Goal: Check status: Check status

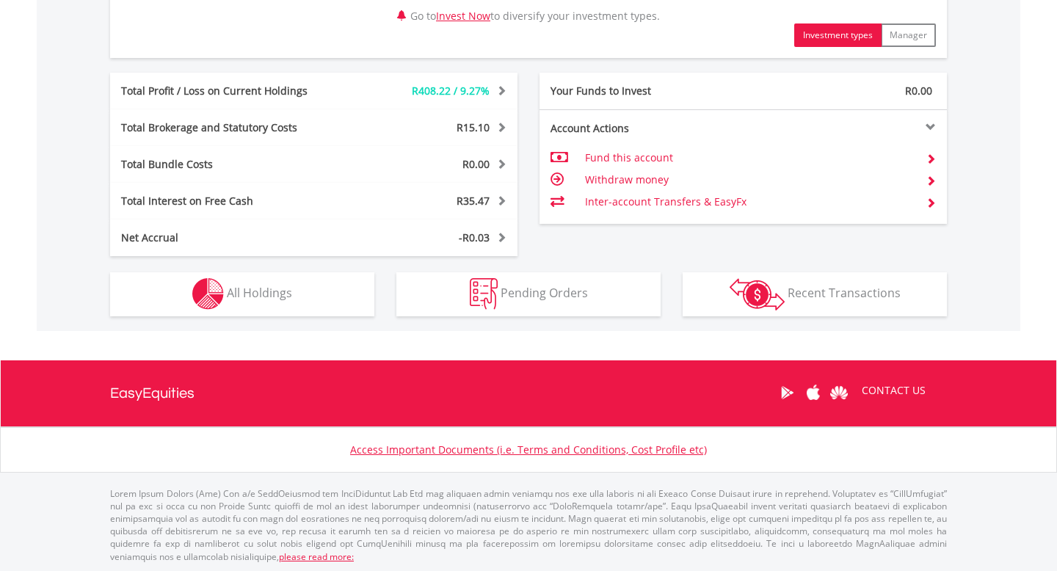
scroll to position [787, 0]
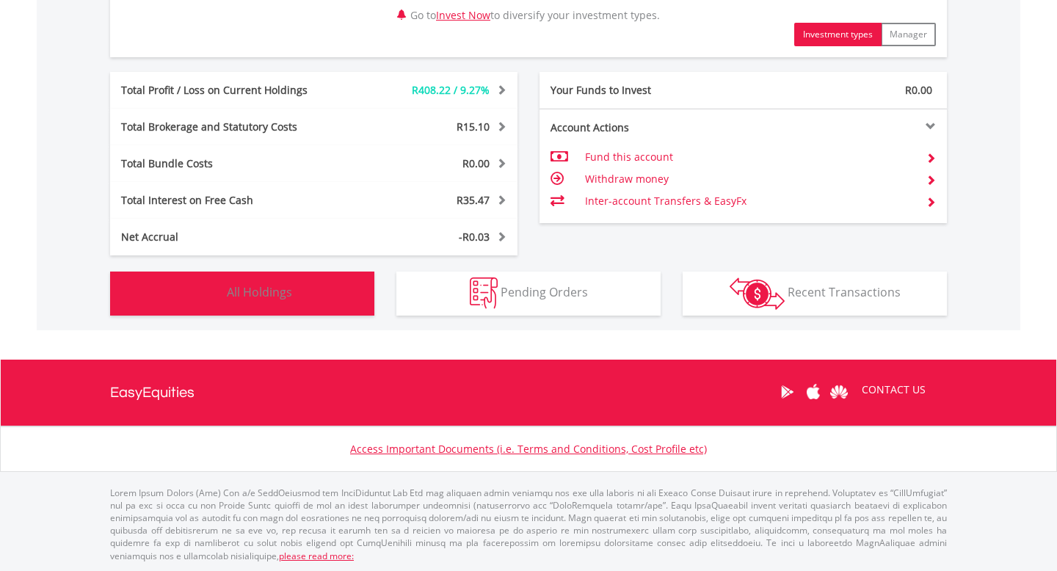
click at [252, 294] on span "All Holdings" at bounding box center [259, 292] width 65 height 16
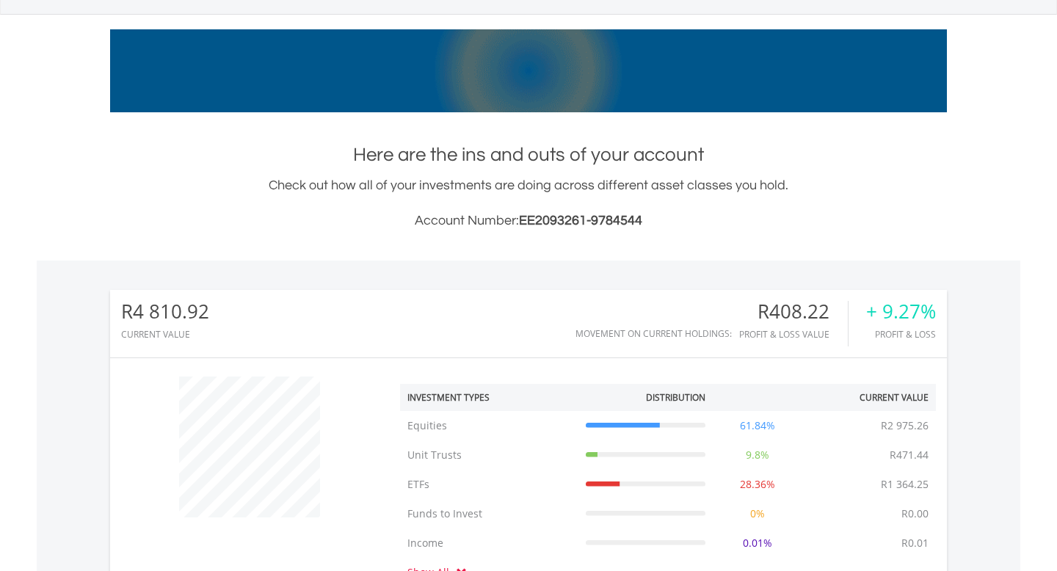
scroll to position [0, 0]
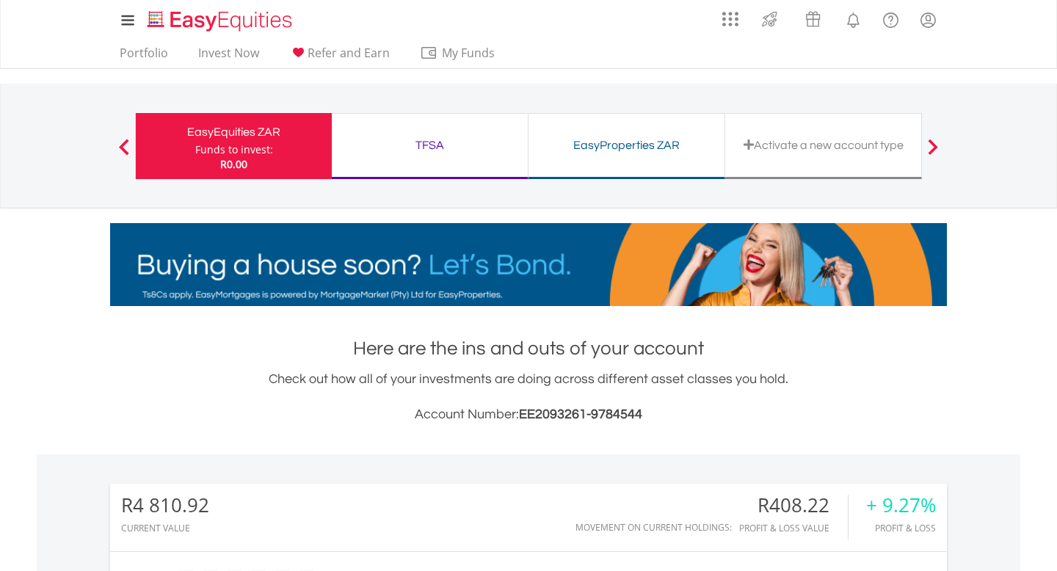
click at [426, 145] on div "TFSA" at bounding box center [430, 145] width 178 height 21
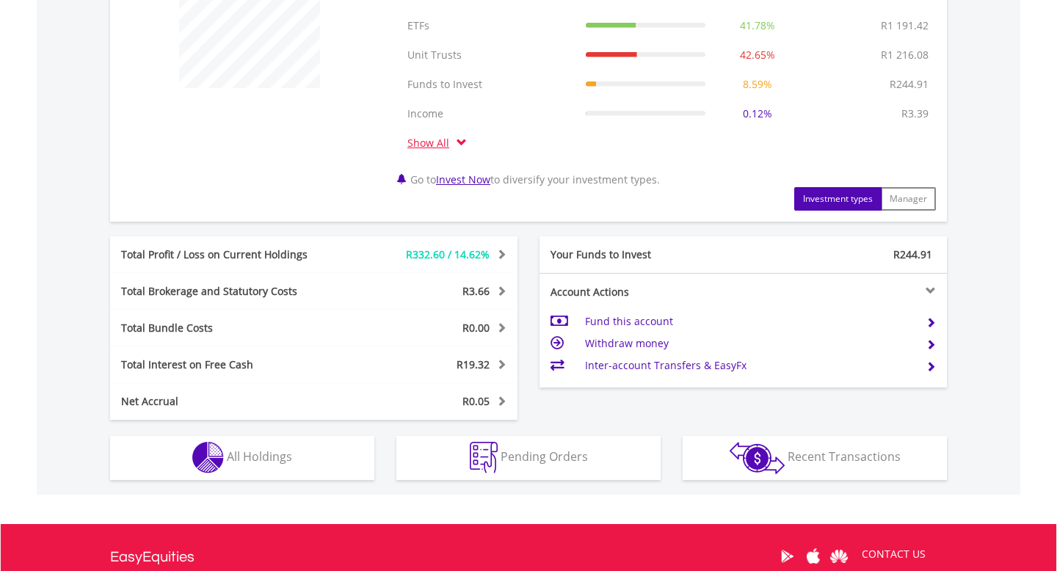
scroll to position [620, 0]
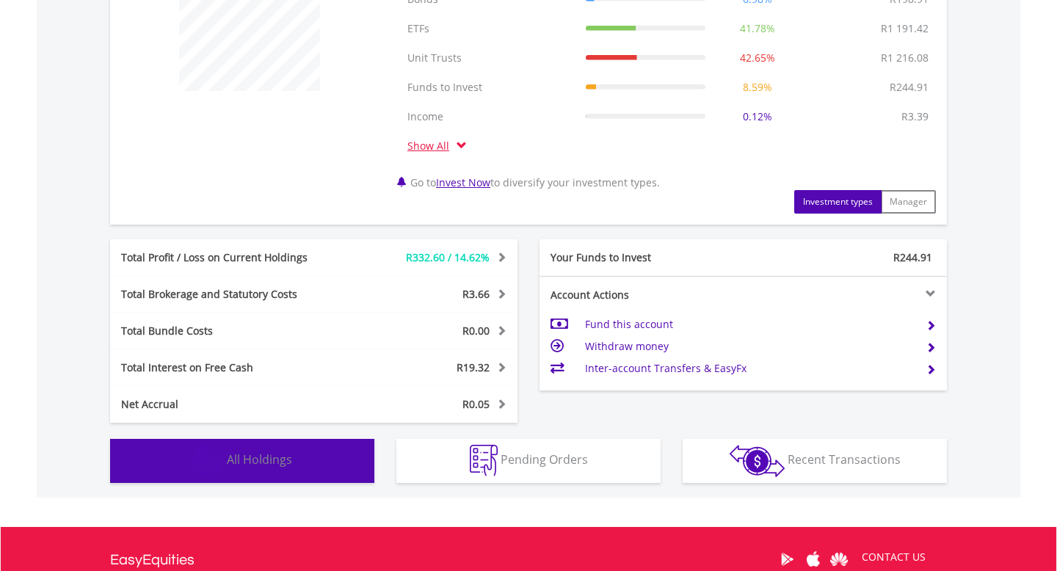
click at [248, 456] on span "All Holdings" at bounding box center [259, 459] width 65 height 16
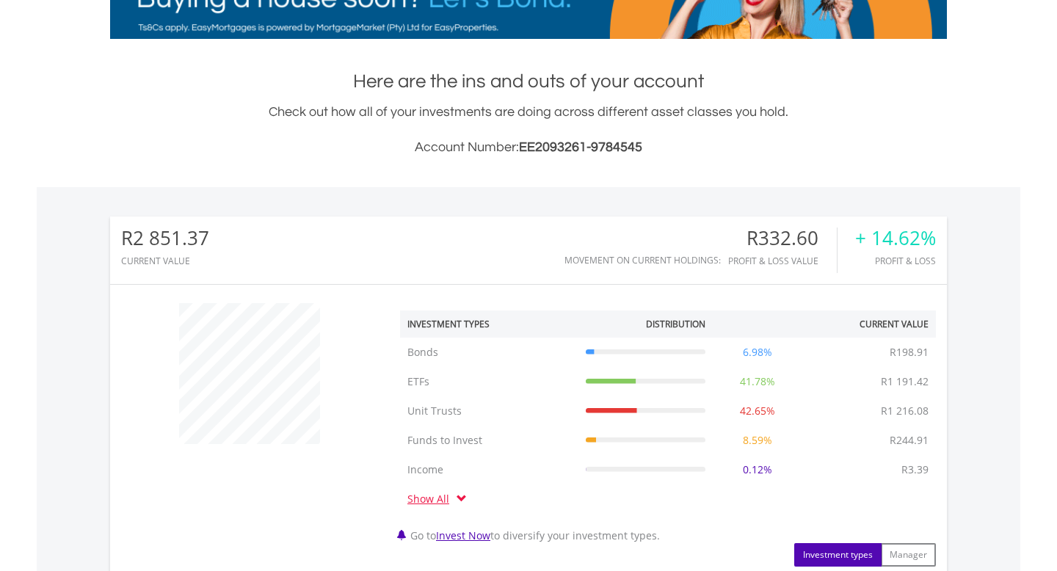
scroll to position [0, 0]
